Goal: Transaction & Acquisition: Subscribe to service/newsletter

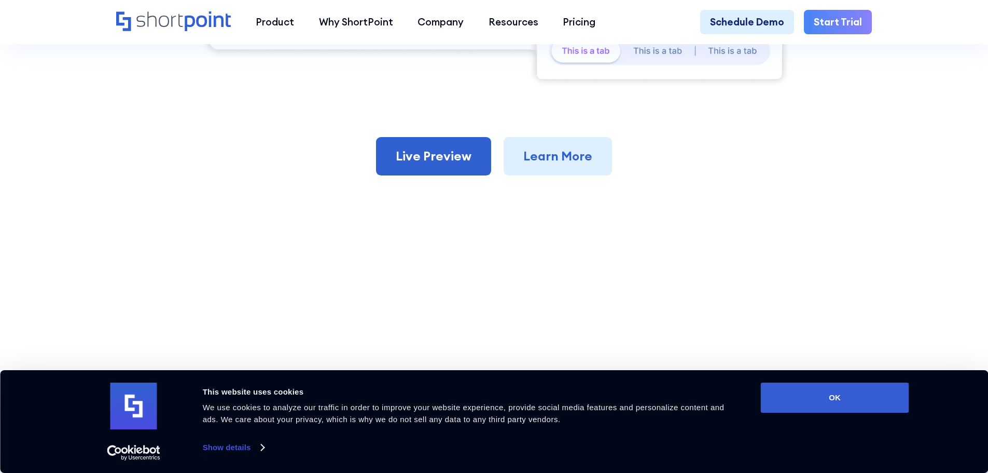
scroll to position [830, 0]
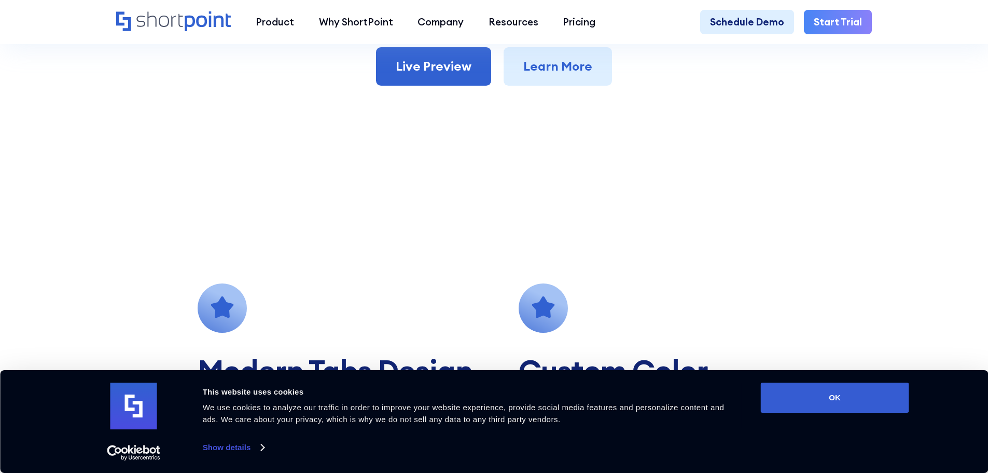
click at [822, 21] on link "Start Trial" at bounding box center [838, 22] width 68 height 25
